Goal: Task Accomplishment & Management: Manage account settings

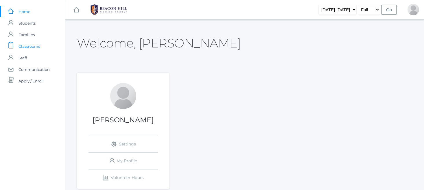
click at [38, 47] on span "Classrooms" at bounding box center [29, 47] width 21 height 12
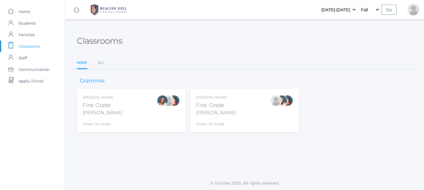
click at [213, 112] on div "Watson" at bounding box center [216, 112] width 40 height 7
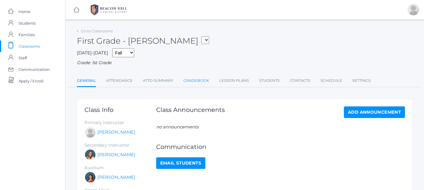
click at [190, 80] on link "Gradebook" at bounding box center [197, 81] width 26 height 12
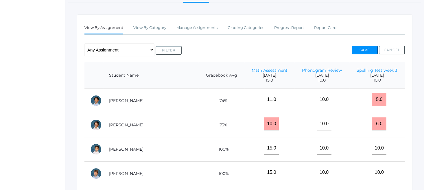
scroll to position [86, 0]
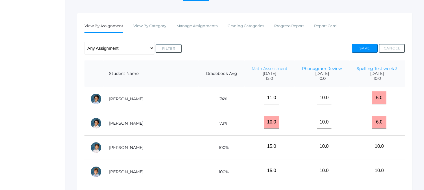
click at [255, 66] on link "Math Assessment" at bounding box center [270, 68] width 36 height 5
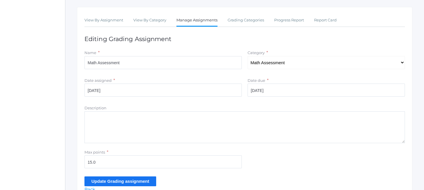
scroll to position [92, 0]
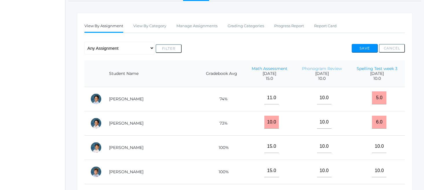
click at [319, 68] on link "Phonogram Review" at bounding box center [322, 68] width 40 height 5
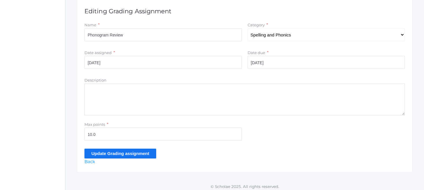
scroll to position [119, 0]
click at [97, 90] on textarea "Description" at bounding box center [245, 100] width 321 height 32
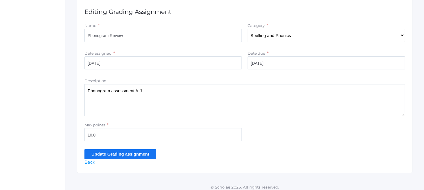
type textarea "Phonogram assessment A-J"
click at [117, 149] on input "Update Grading assignment" at bounding box center [121, 154] width 72 height 10
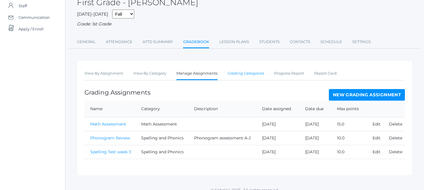
scroll to position [53, 0]
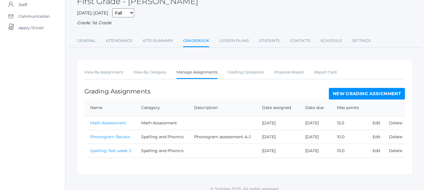
click at [110, 120] on link "Math Assessment" at bounding box center [108, 122] width 36 height 5
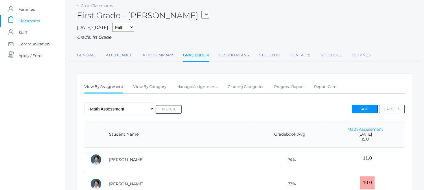
scroll to position [1, 0]
click at [200, 52] on link "Gradebook" at bounding box center [196, 55] width 26 height 12
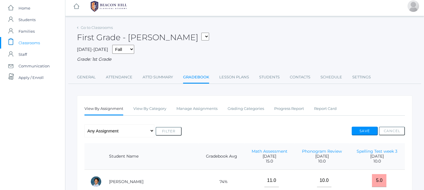
scroll to position [4, 0]
click at [254, 149] on link "Math Assessment" at bounding box center [270, 150] width 36 height 5
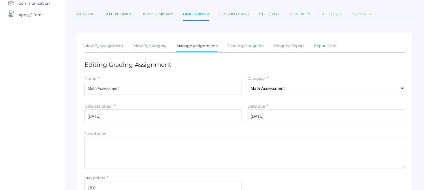
scroll to position [69, 0]
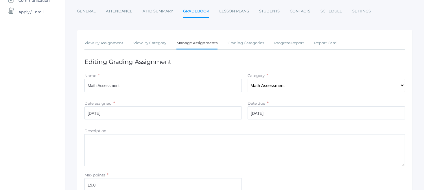
click at [162, 136] on textarea "Description" at bounding box center [245, 150] width 321 height 32
click at [175, 144] on textarea "Numbers 1-10" at bounding box center [245, 150] width 321 height 32
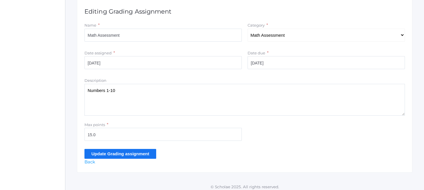
scroll to position [119, 0]
type textarea "Numbers 1-10"
click at [145, 149] on input "Update Grading assignment" at bounding box center [121, 154] width 72 height 10
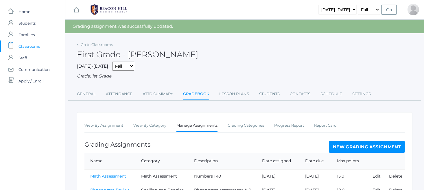
click at [187, 93] on link "Gradebook" at bounding box center [196, 94] width 26 height 12
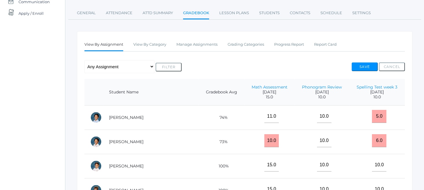
scroll to position [69, 0]
